Goal: Transaction & Acquisition: Purchase product/service

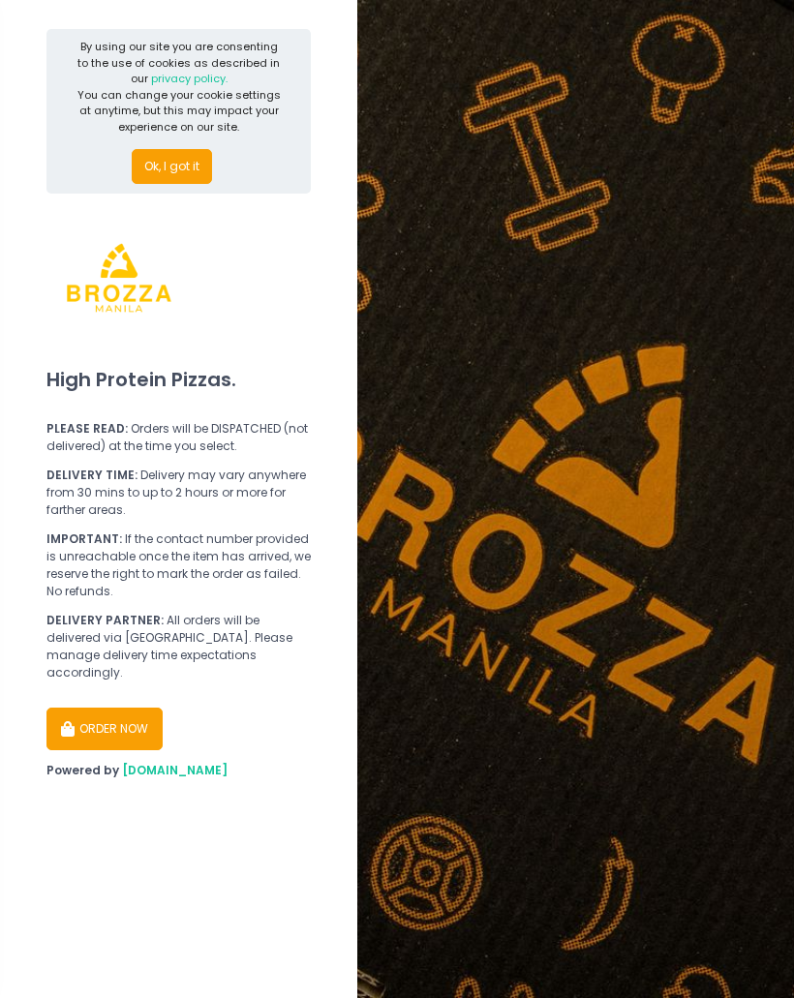
click at [85, 710] on button "ORDER NOW" at bounding box center [104, 729] width 116 height 43
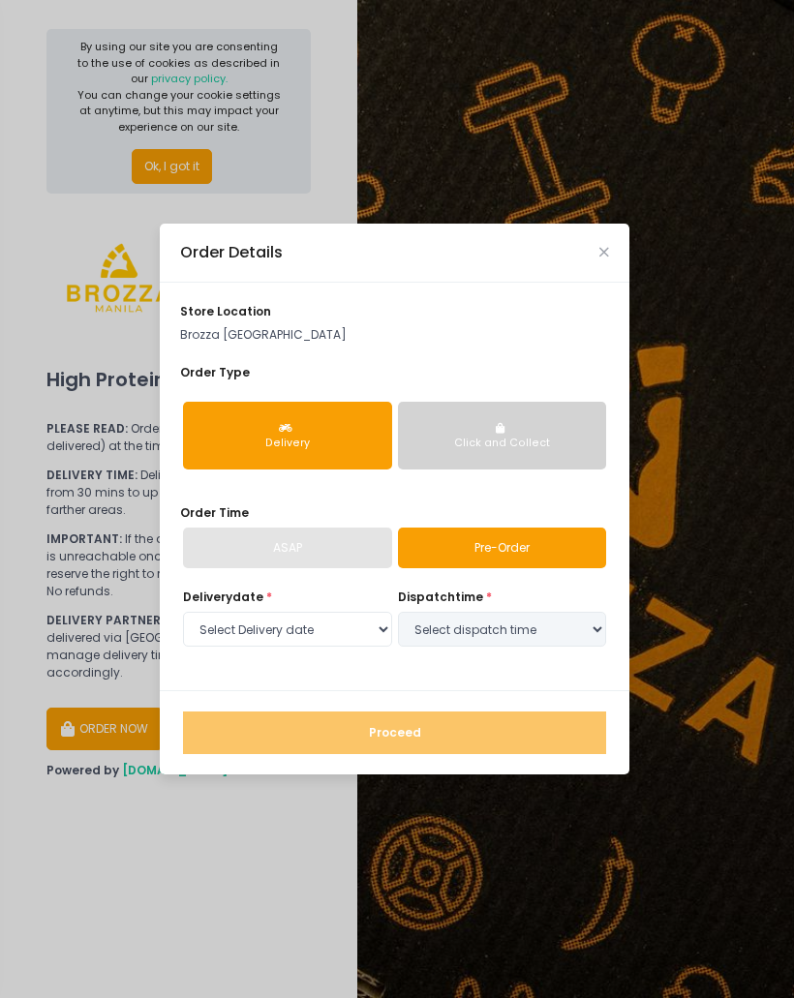
click at [314, 436] on div "Delivery" at bounding box center [288, 443] width 184 height 15
click at [527, 542] on link "Pre-Order" at bounding box center [502, 548] width 209 height 41
click at [351, 629] on select "Select Delivery date [DATE] [DATE] [DATE] [DATE] [DATE] [DATE]" at bounding box center [287, 629] width 209 height 35
select select "[DATE]"
click at [349, 625] on select "Select Delivery date [DATE] [DATE] [DATE] [DATE] [DATE] [DATE]" at bounding box center [287, 629] width 209 height 35
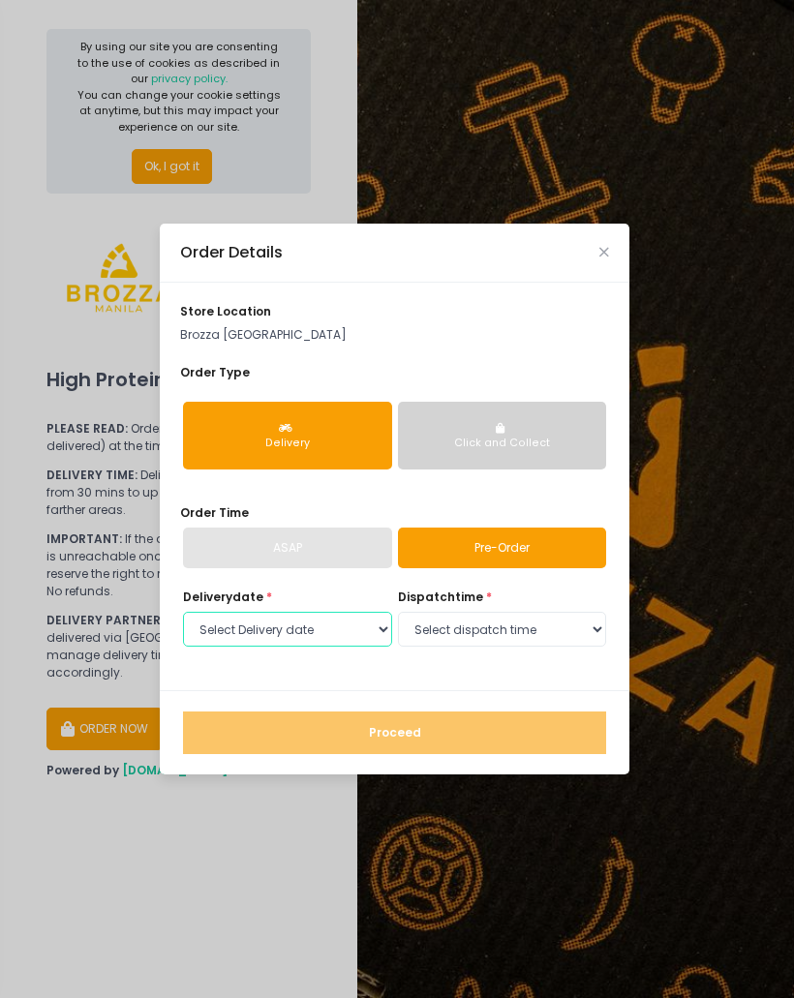
select select
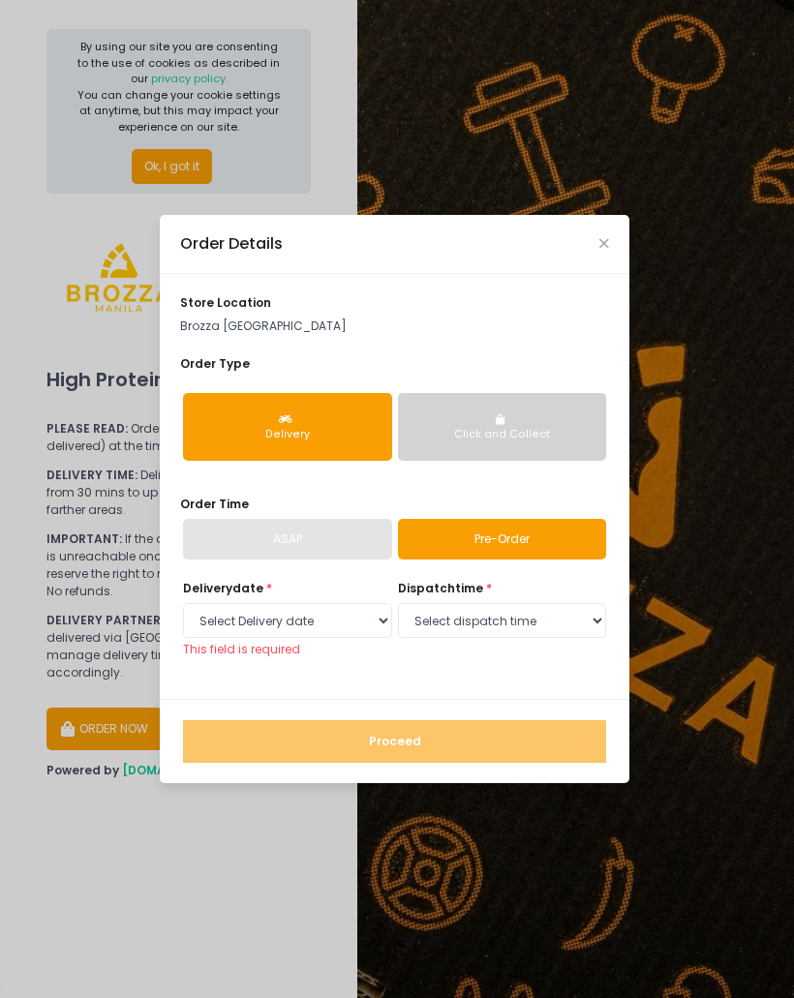
click at [516, 426] on button "Click and Collect" at bounding box center [502, 427] width 209 height 68
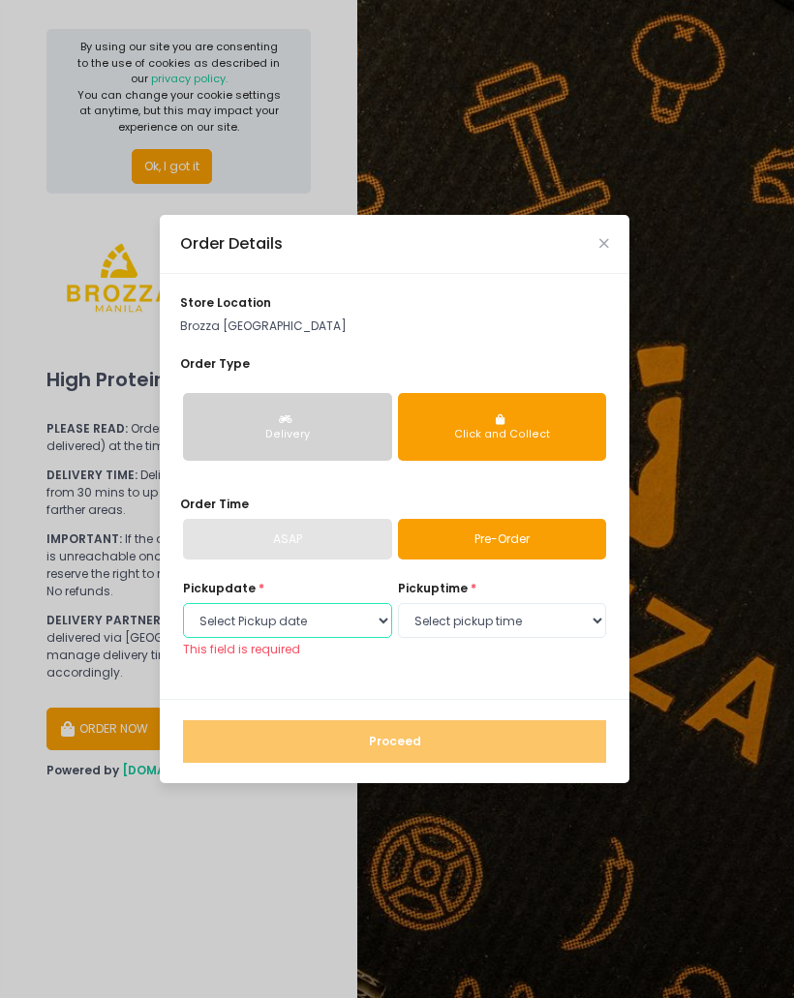
click at [356, 617] on select "Select Pickup date [DATE] [DATE] [DATE] [DATE] [DATE] [DATE]" at bounding box center [287, 620] width 209 height 35
click at [330, 530] on div "ASAP" at bounding box center [287, 539] width 209 height 41
click at [320, 543] on div "ASAP" at bounding box center [287, 539] width 209 height 41
click at [331, 413] on button "Delivery" at bounding box center [287, 427] width 209 height 68
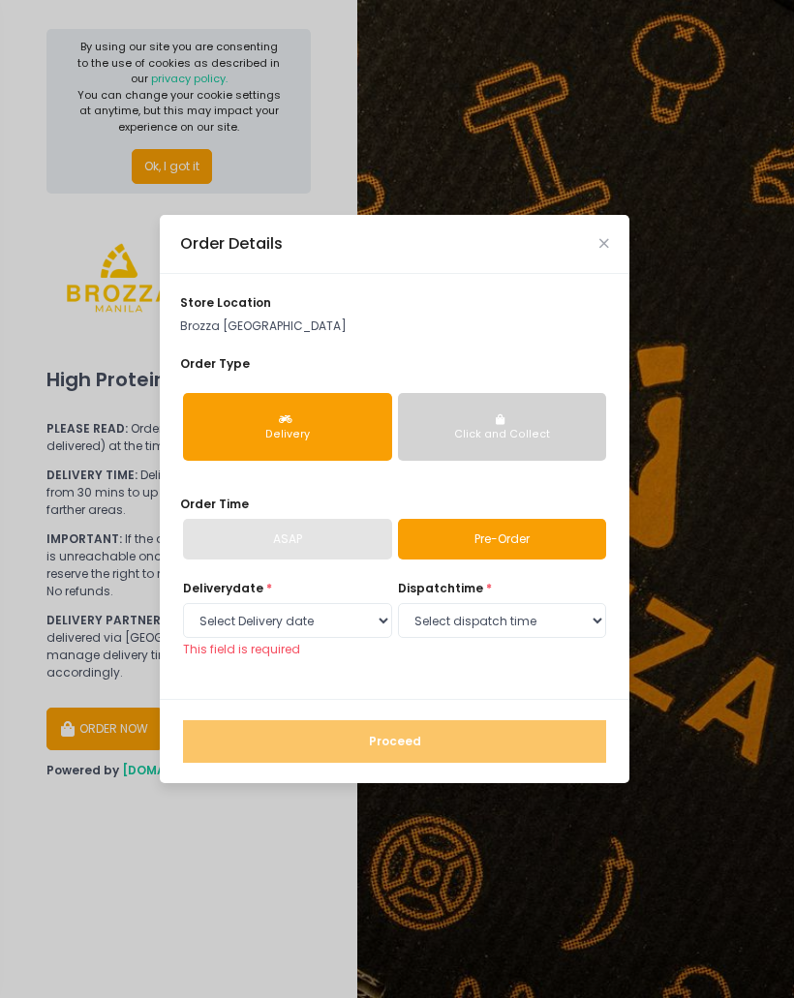
click at [318, 531] on div "ASAP" at bounding box center [287, 539] width 209 height 41
click at [514, 429] on div "Click and Collect" at bounding box center [502, 434] width 184 height 15
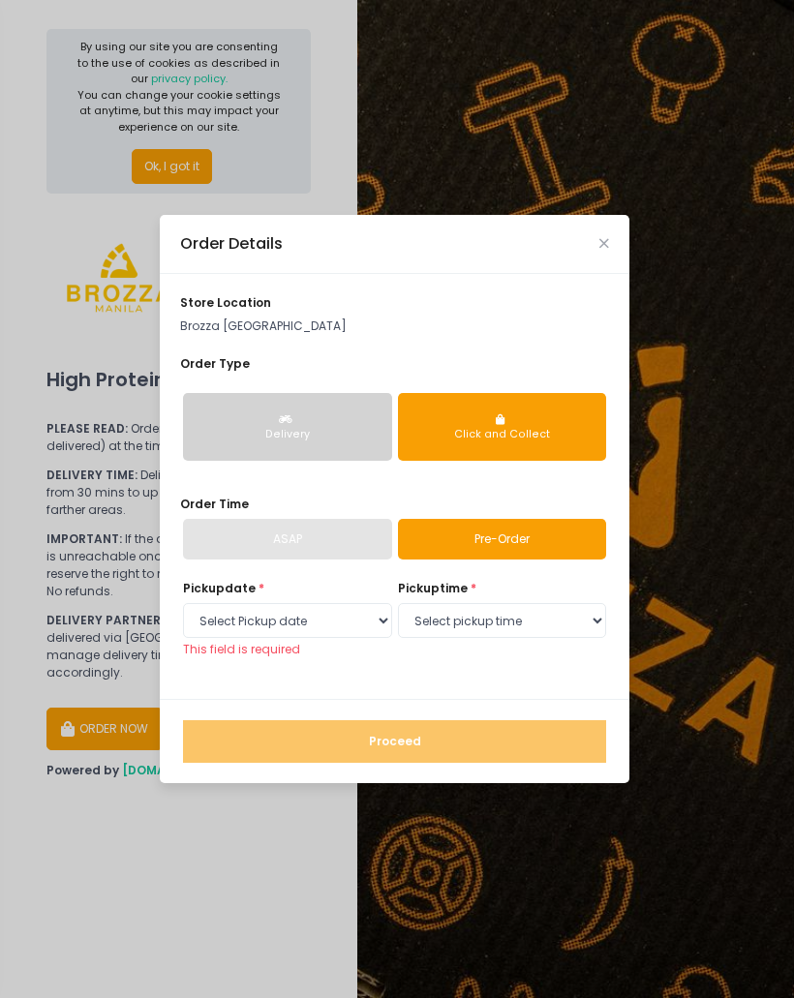
click at [298, 562] on div "store location [GEOGRAPHIC_DATA] [GEOGRAPHIC_DATA] Order Type Delivery Click an…" at bounding box center [395, 486] width 470 height 425
click at [598, 256] on div "Order Details" at bounding box center [395, 244] width 470 height 59
click at [600, 250] on icon "Close" at bounding box center [604, 243] width 10 height 13
